Goal: Navigation & Orientation: Find specific page/section

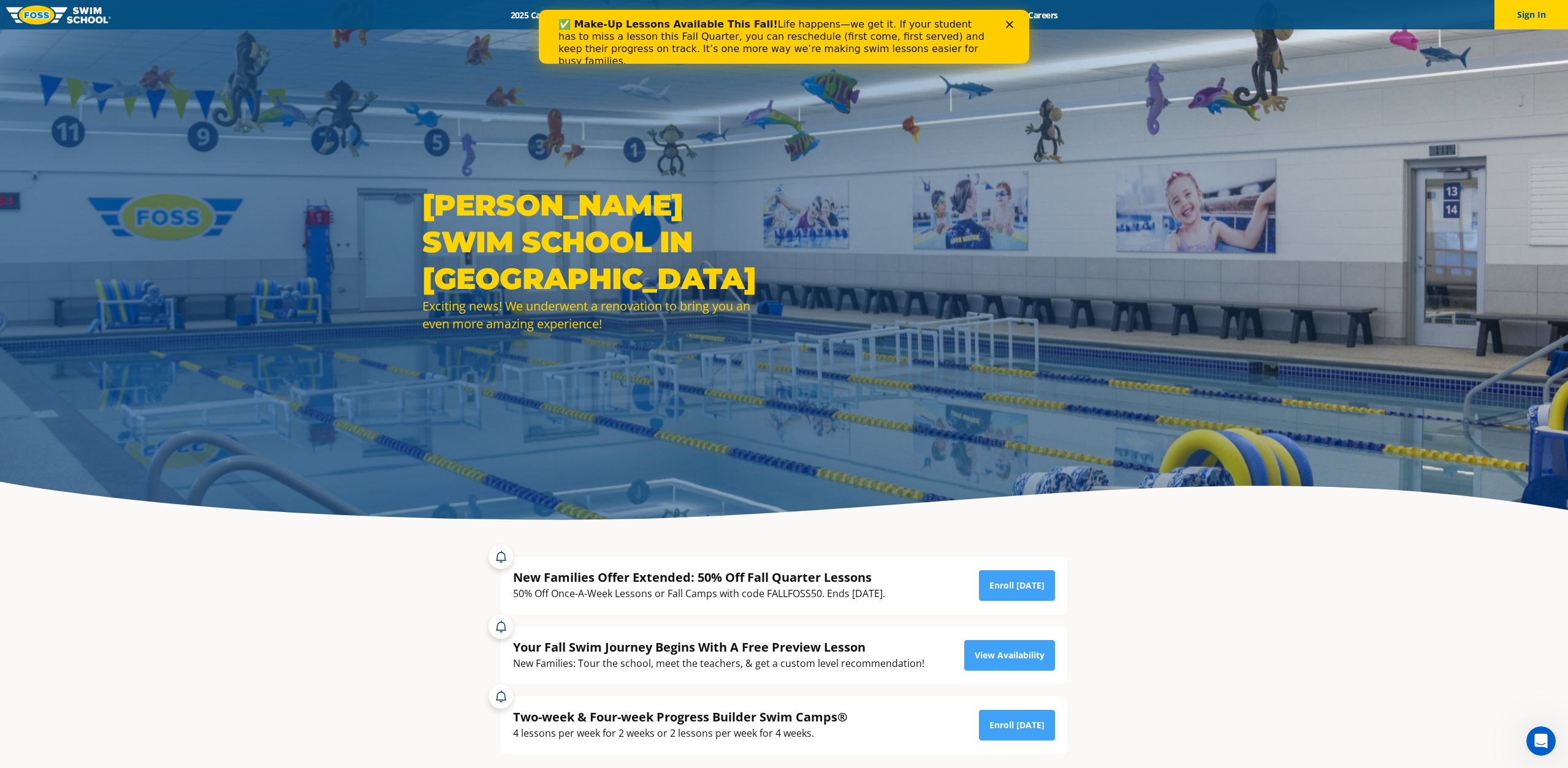
click at [1012, 22] on polygon "Close" at bounding box center [1009, 25] width 8 height 8
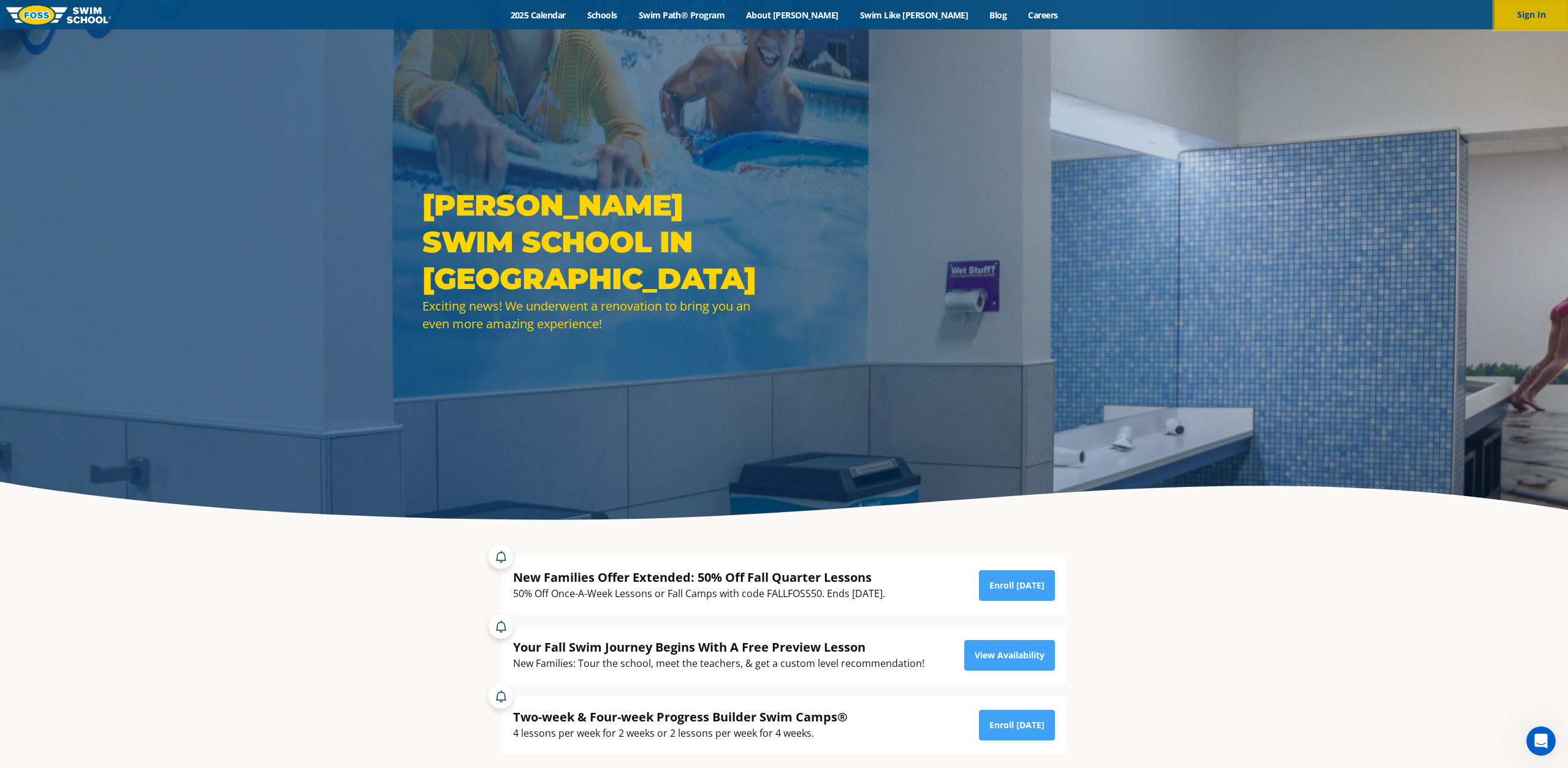
click at [1523, 24] on button "Sign In" at bounding box center [1531, 15] width 73 height 29
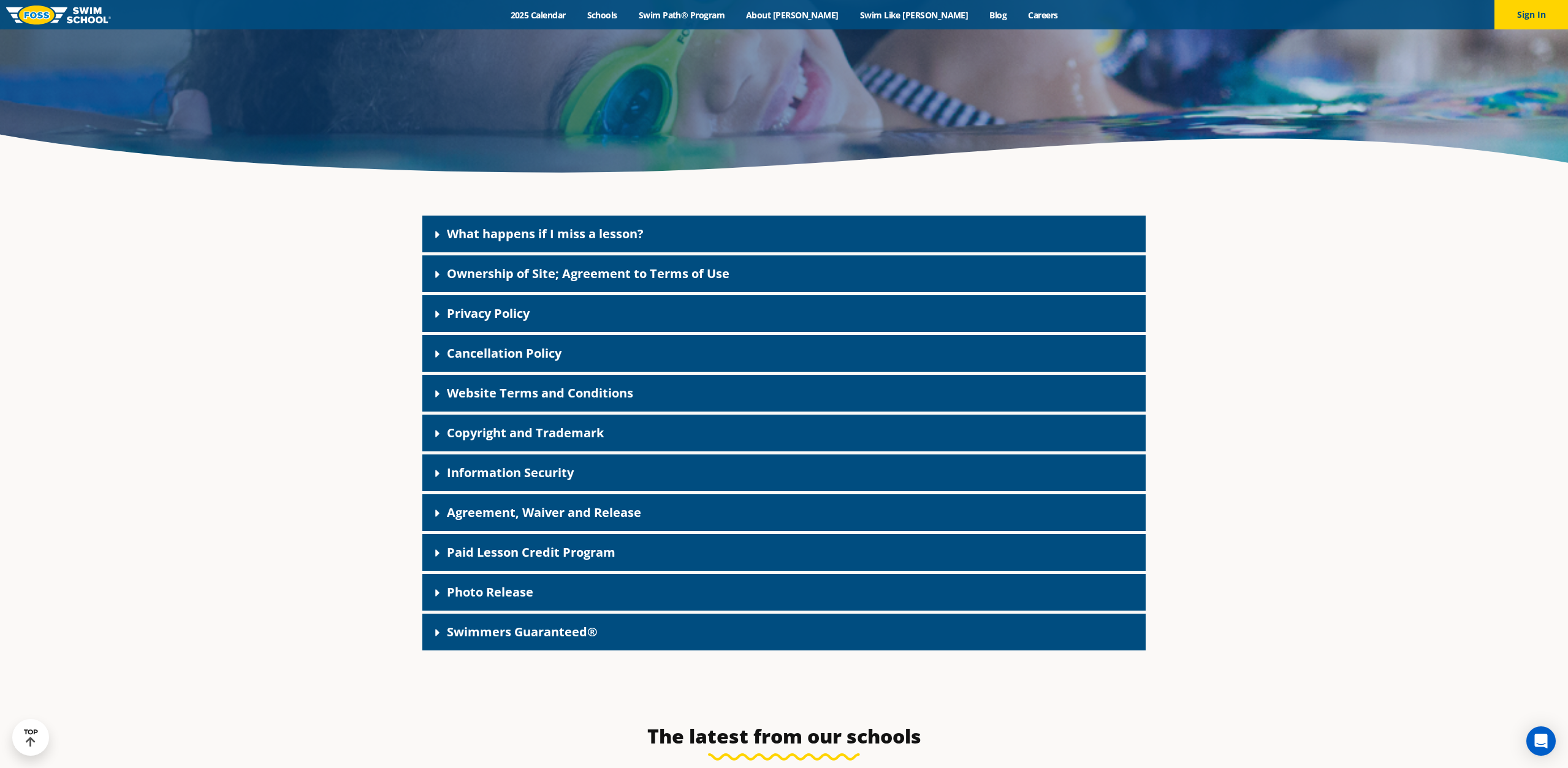
scroll to position [346, 0]
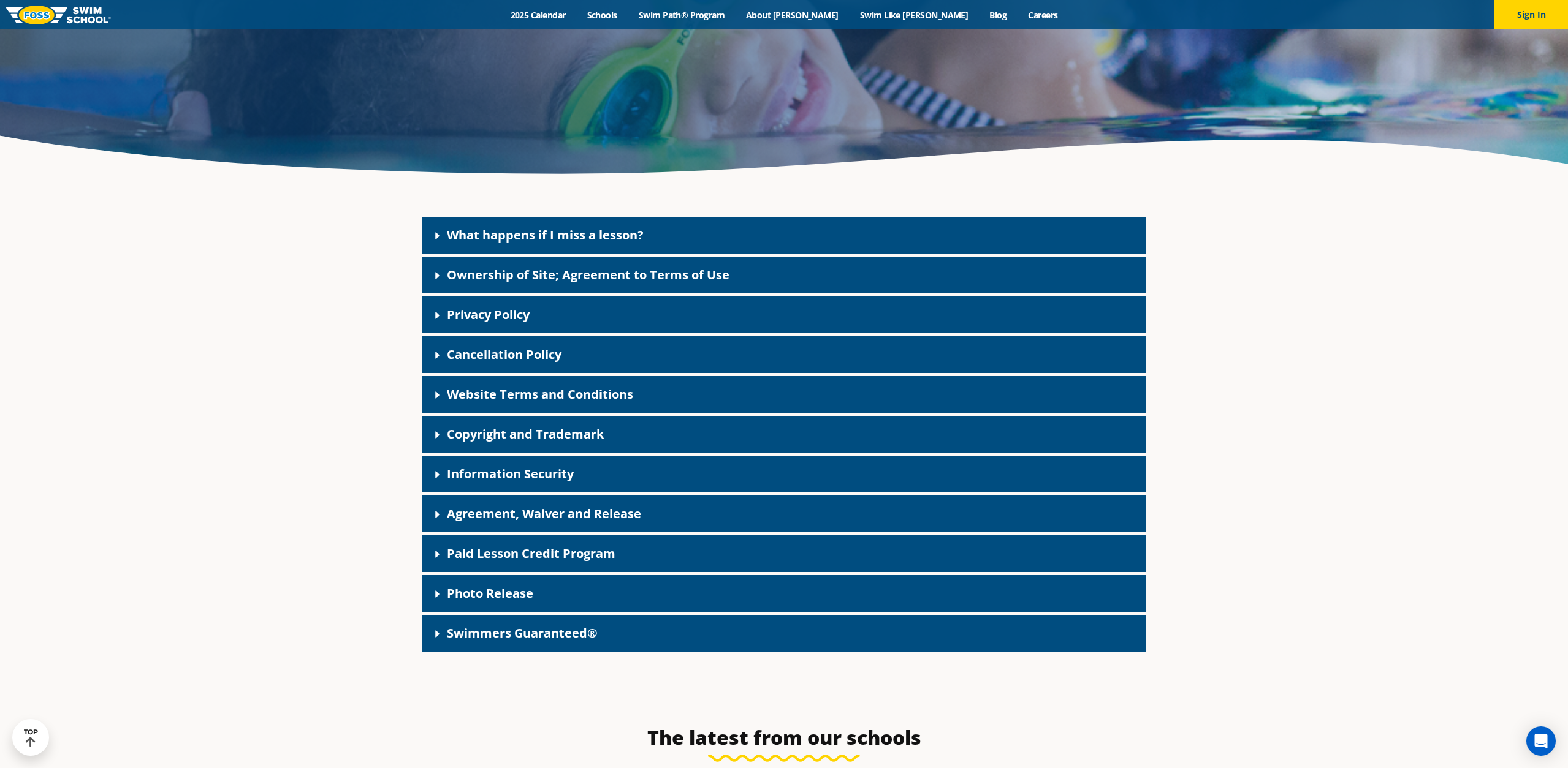
click at [439, 357] on icon at bounding box center [437, 355] width 12 height 12
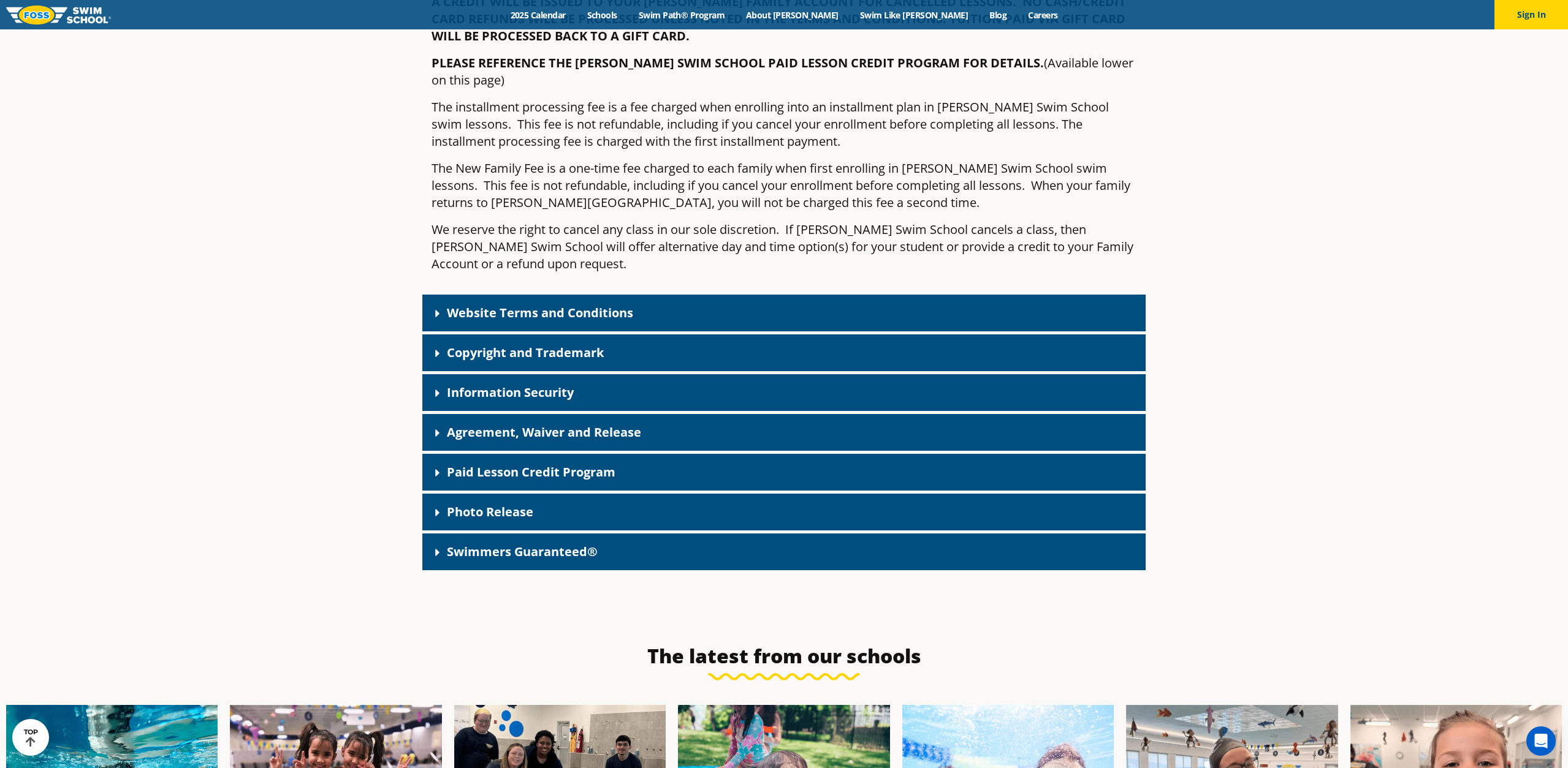
scroll to position [1028, 0]
